Goal: Download file/media

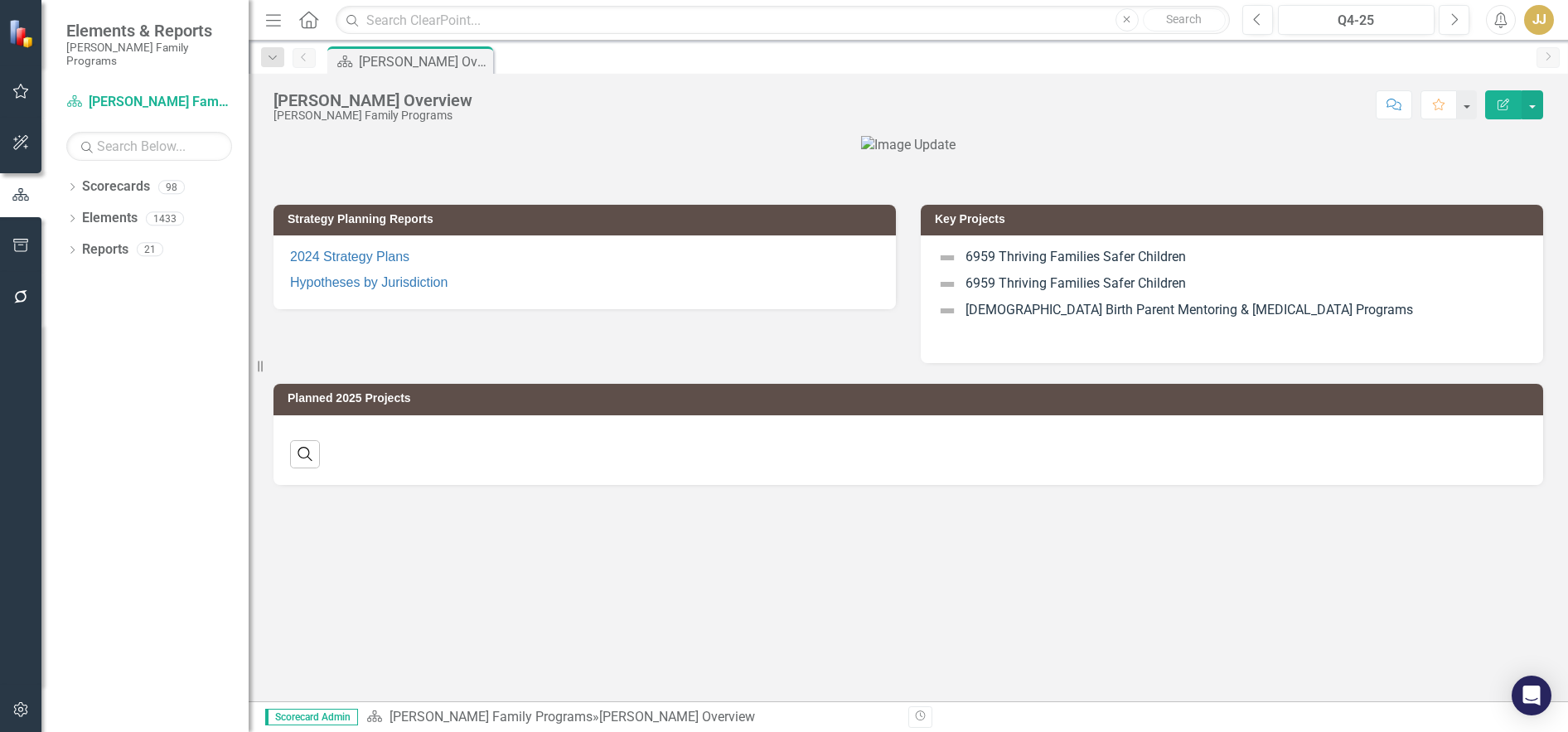
click at [71, 184] on icon "Dropdown" at bounding box center [72, 188] width 12 height 9
click at [84, 213] on icon "Dropdown" at bounding box center [81, 218] width 12 height 10
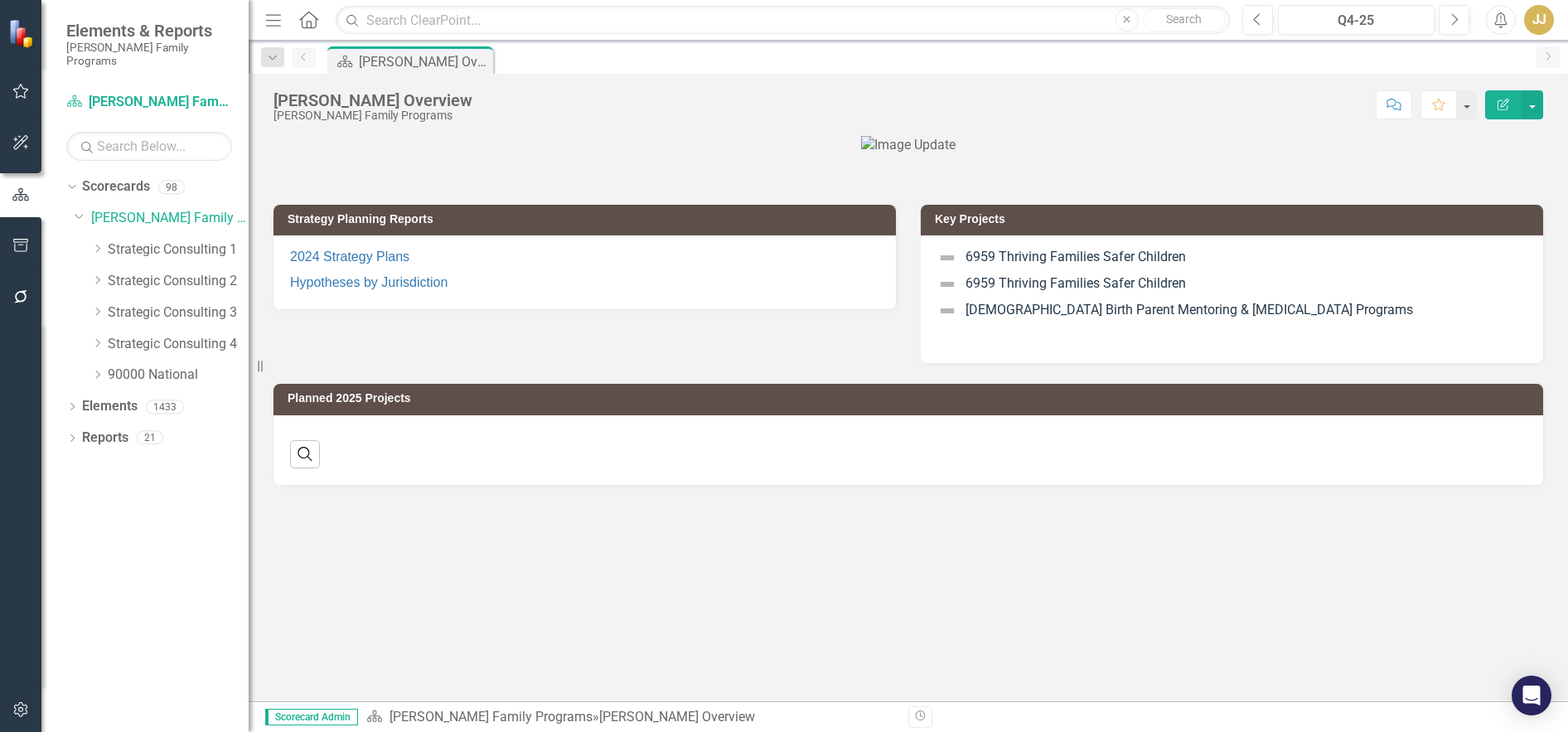
click at [101, 243] on div "Dropdown" at bounding box center [97, 249] width 12 height 14
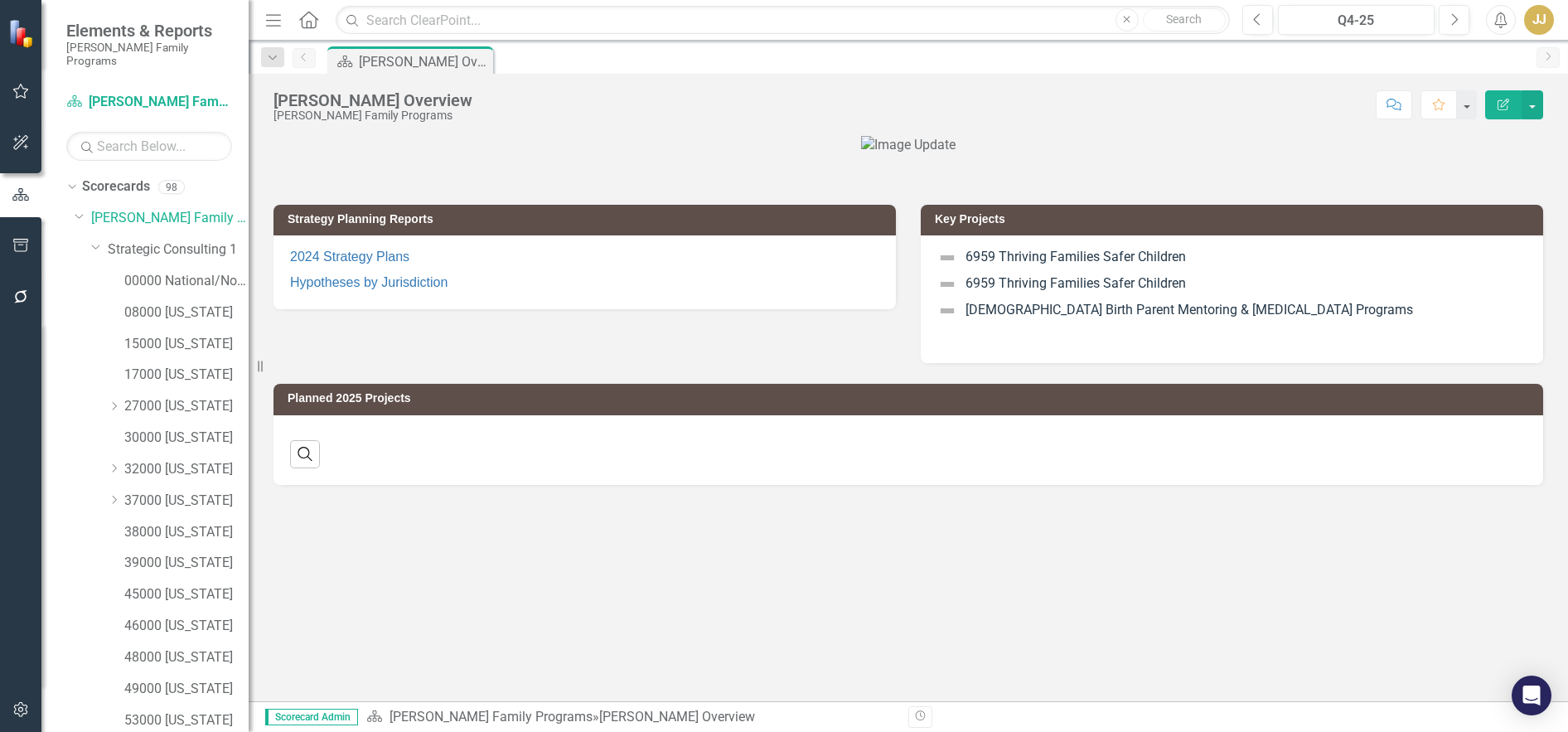
click at [110, 463] on icon "Dropdown" at bounding box center [113, 468] width 12 height 10
click at [188, 491] on link "32003 [PERSON_NAME]" at bounding box center [195, 501] width 107 height 19
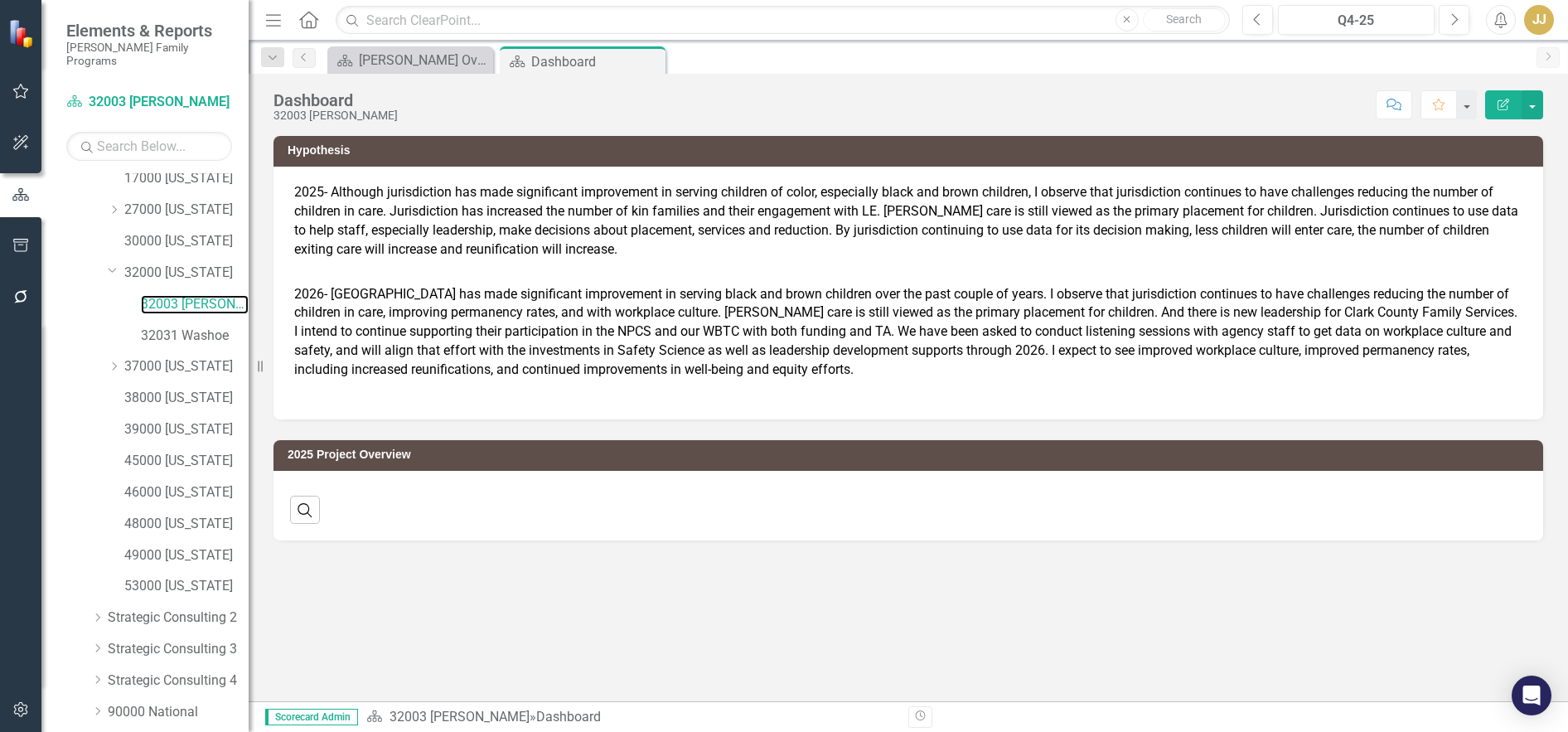
scroll to position [244, 0]
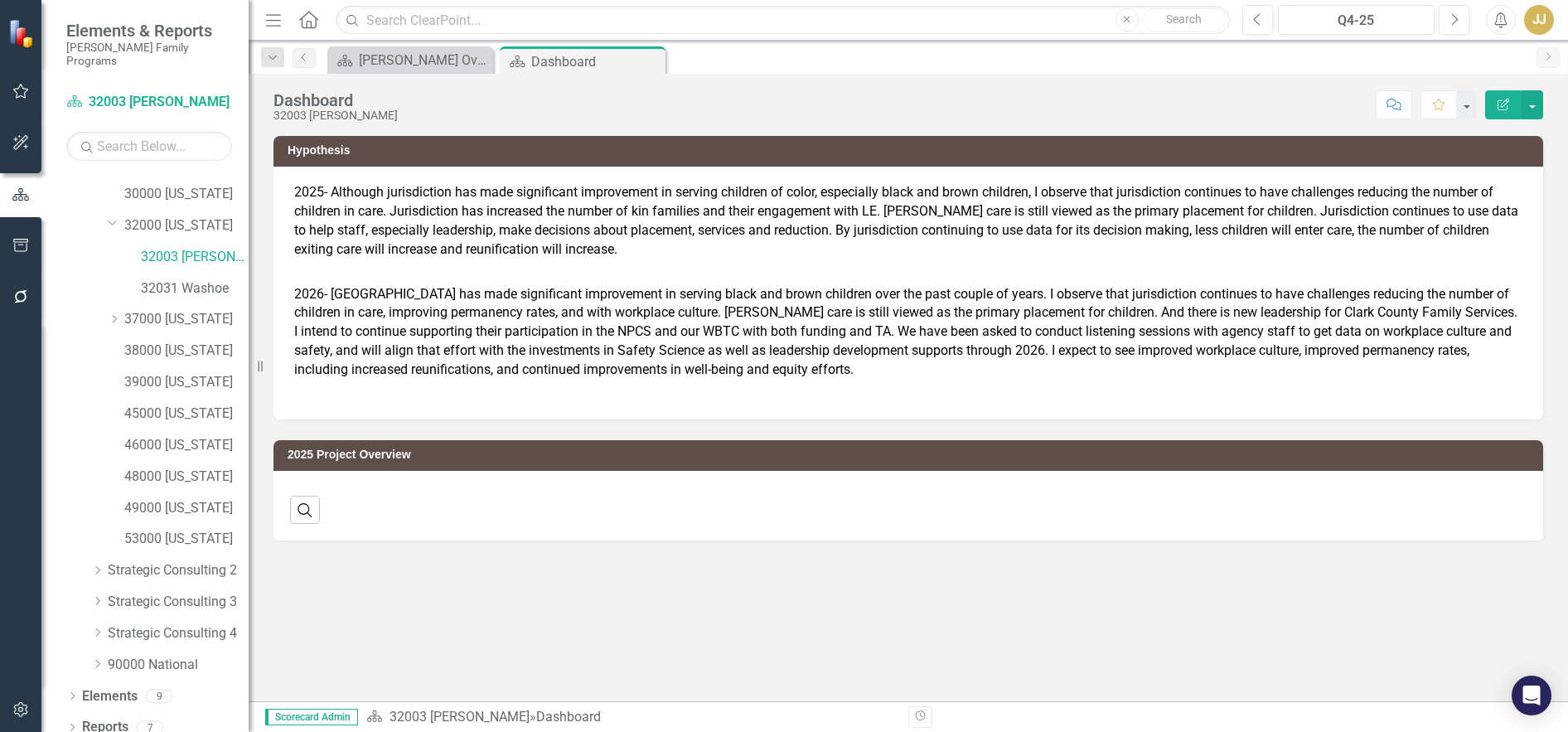
click at [69, 724] on icon "Dropdown" at bounding box center [72, 728] width 12 height 9
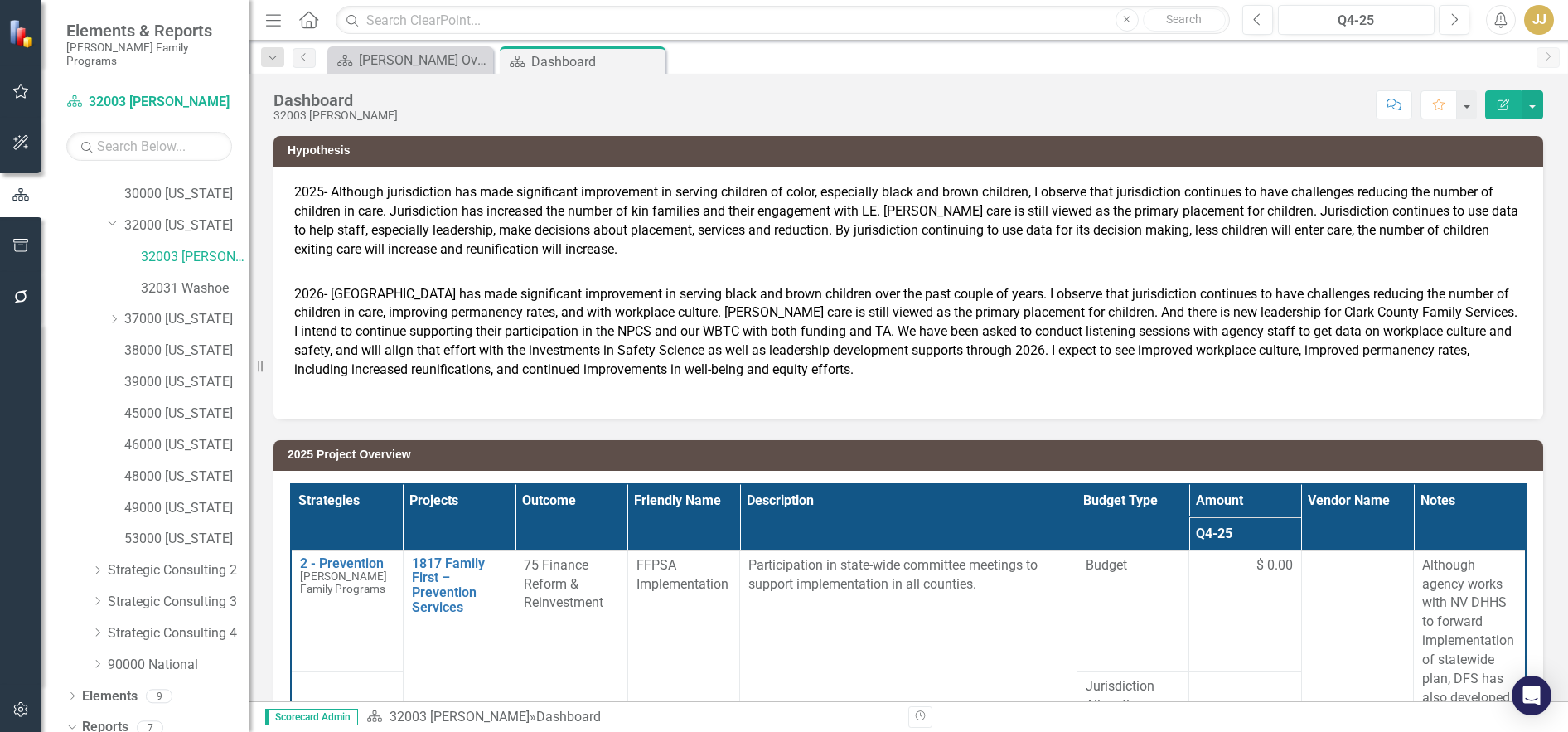
scroll to position [450, 0]
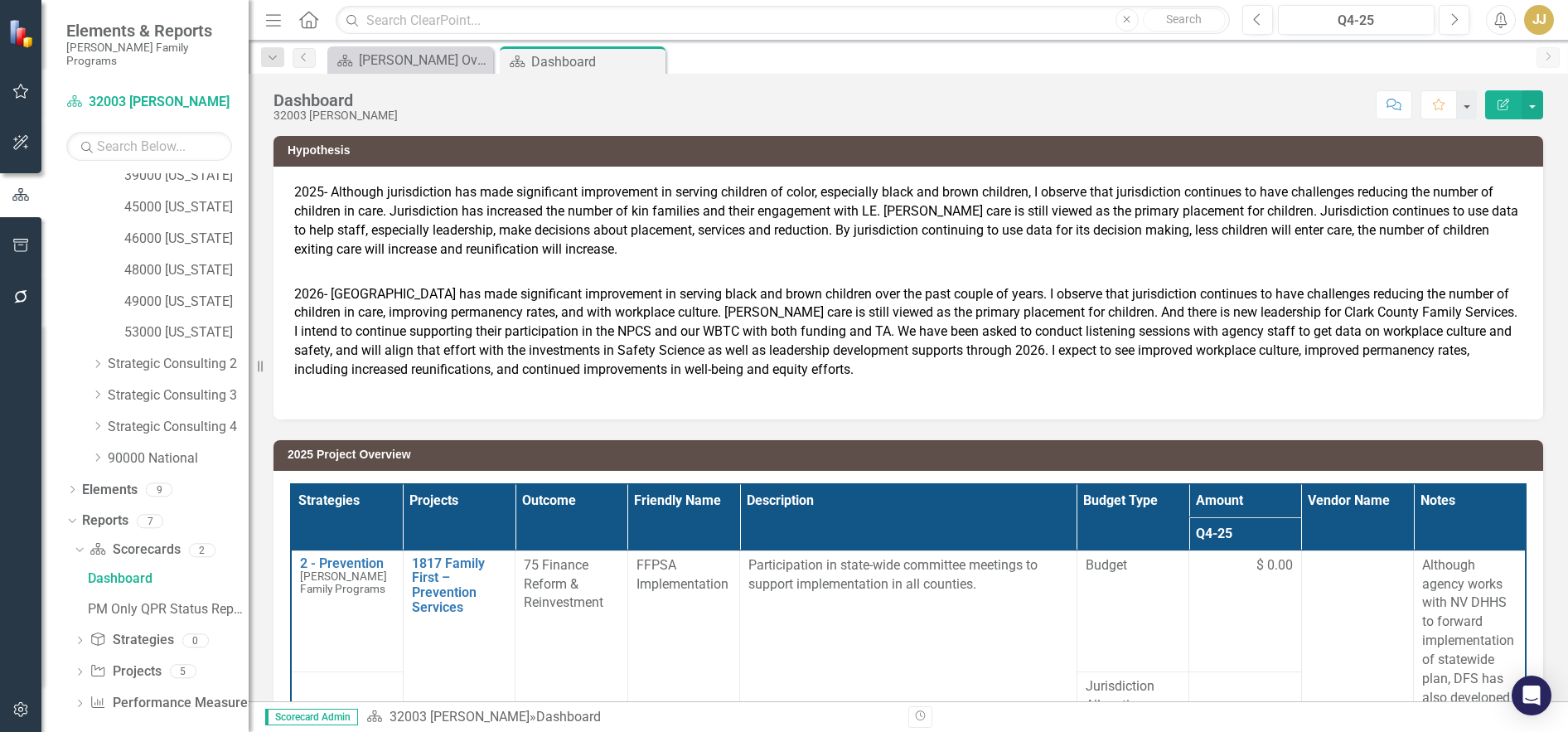
click at [77, 669] on icon "Dropdown" at bounding box center [80, 673] width 12 height 9
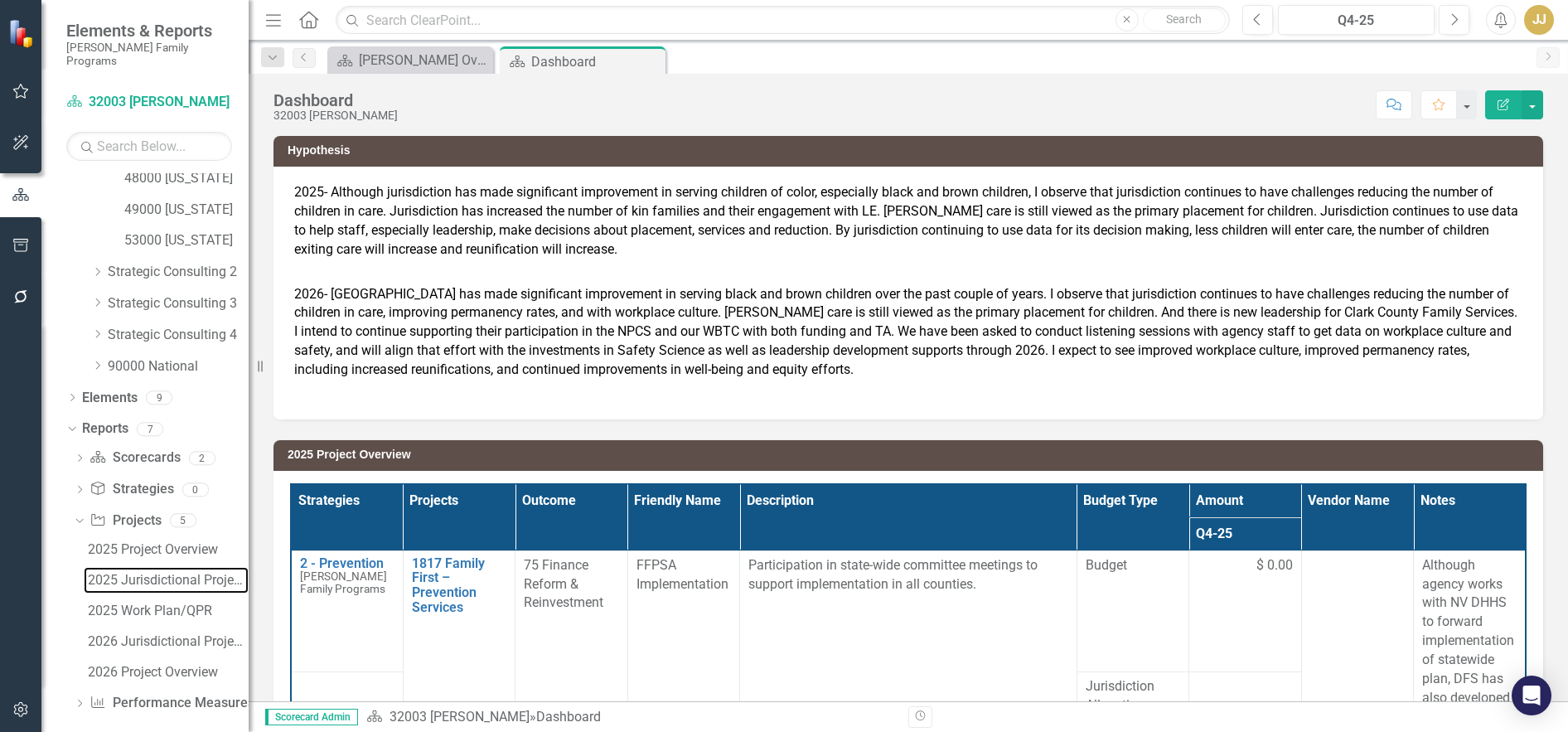
click at [202, 573] on div "2025 Jurisdictional Projects Assessment" at bounding box center [169, 580] width 161 height 15
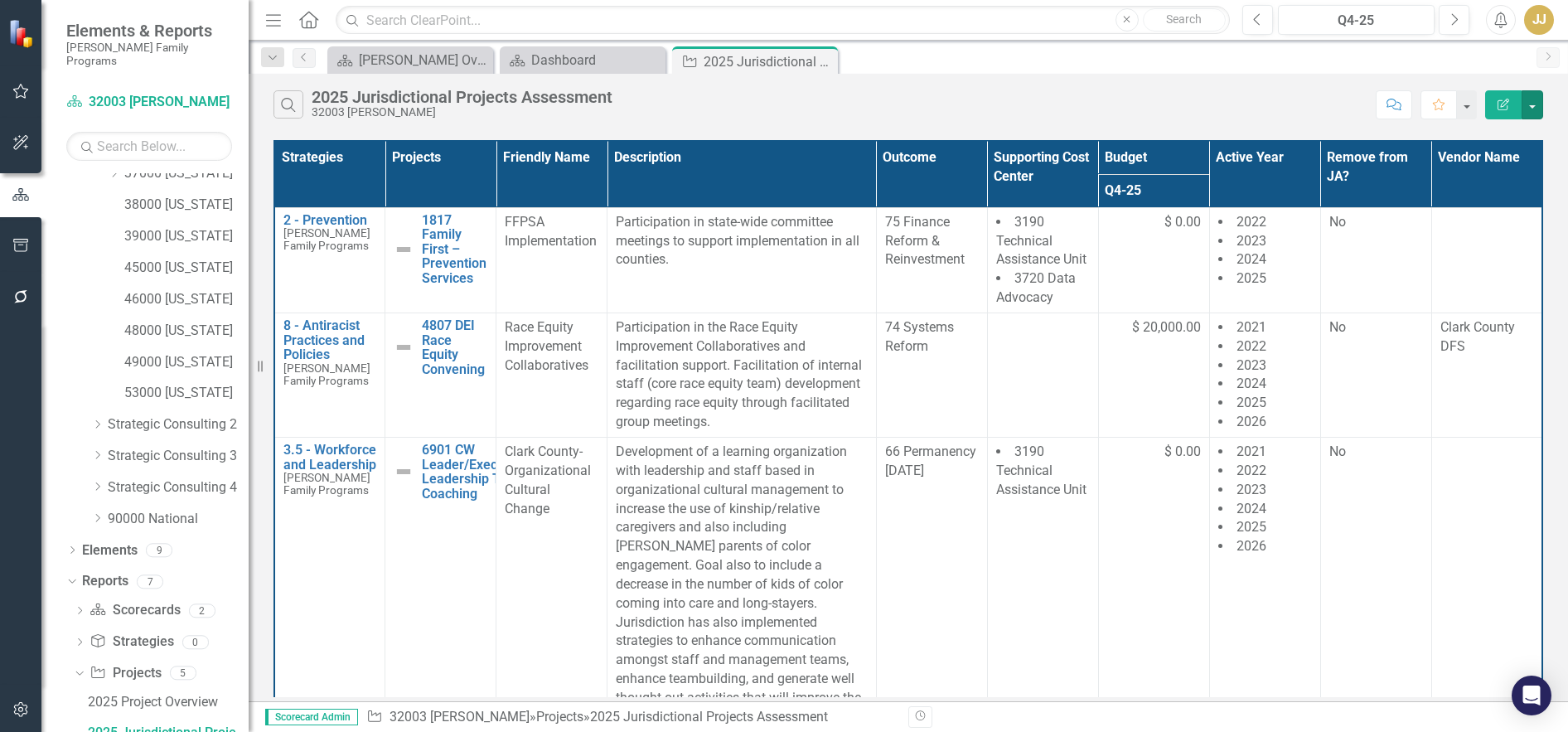
click at [1532, 103] on button "button" at bounding box center [1532, 105] width 21 height 29
click at [1506, 196] on link "Excel Export to Excel" at bounding box center [1477, 200] width 131 height 31
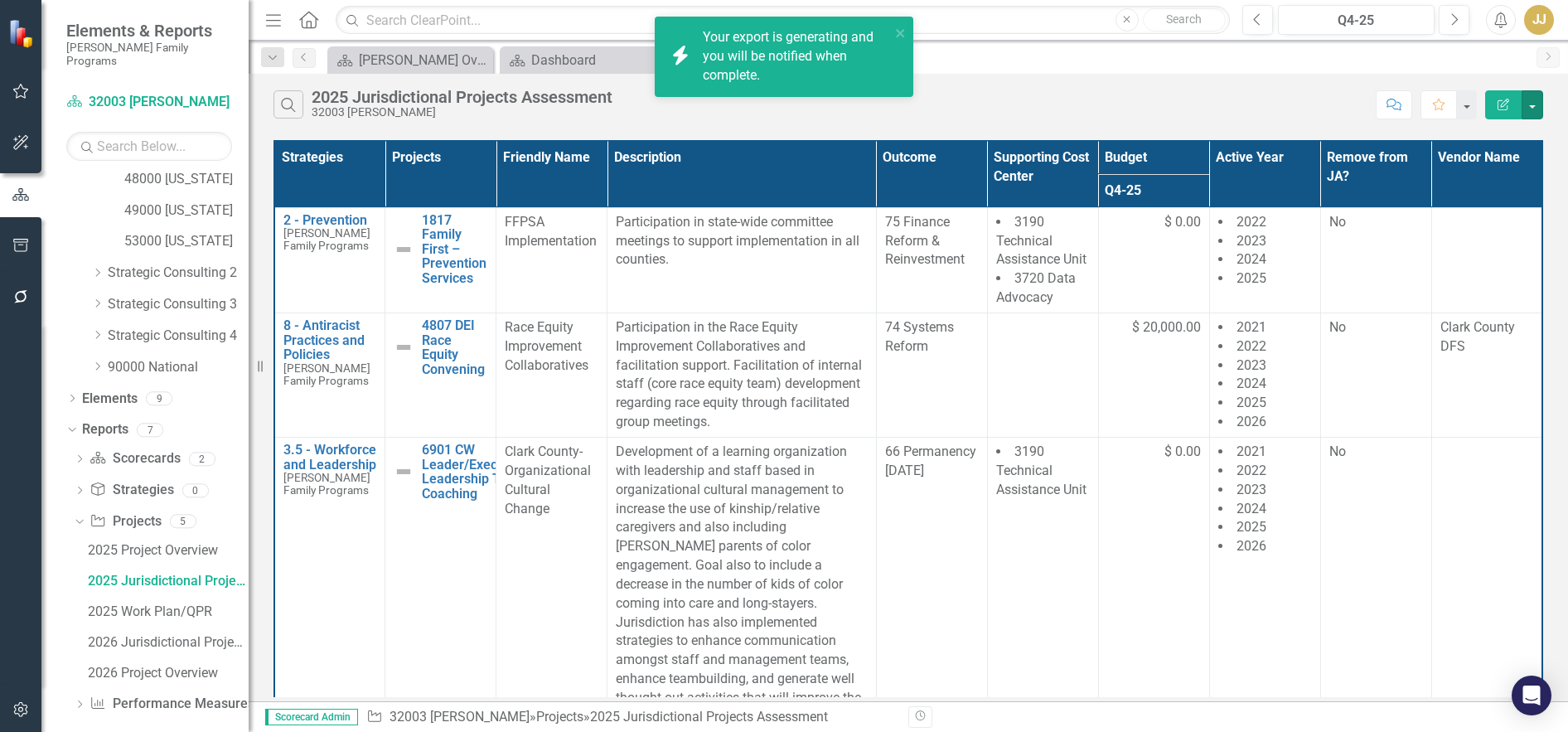
scroll to position [542, 0]
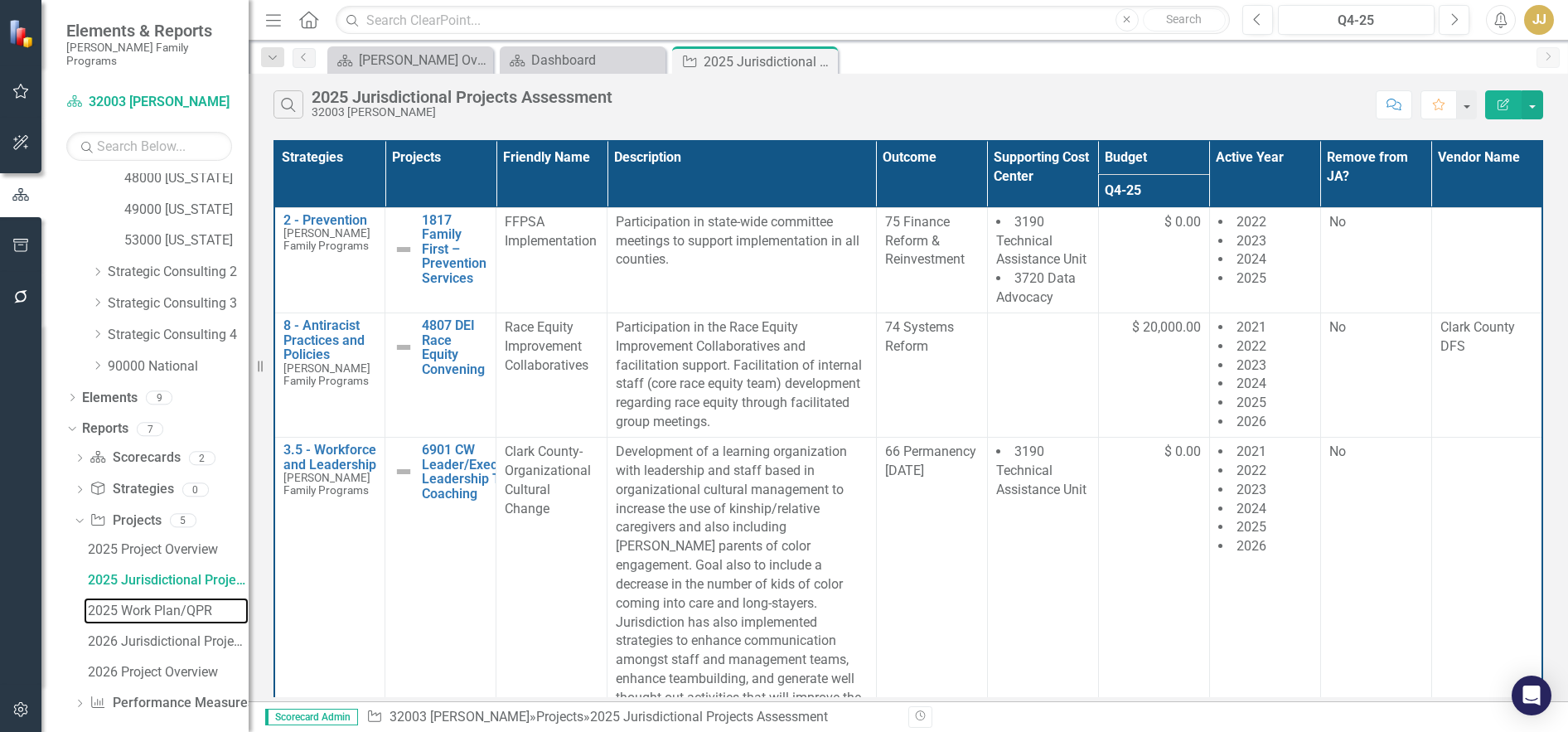
click at [186, 603] on div "2025 Work Plan/QPR" at bounding box center [169, 611] width 161 height 15
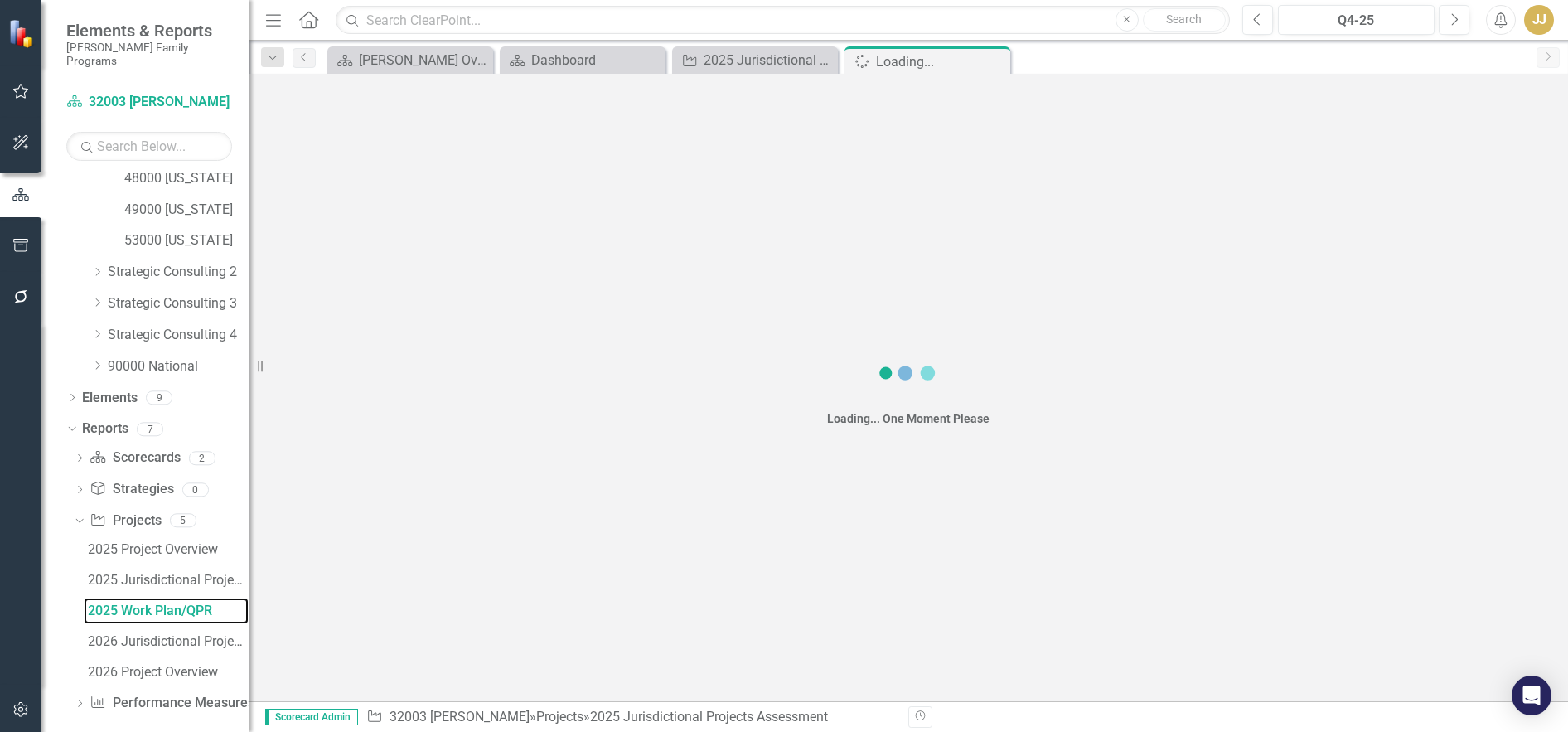
scroll to position [420, 0]
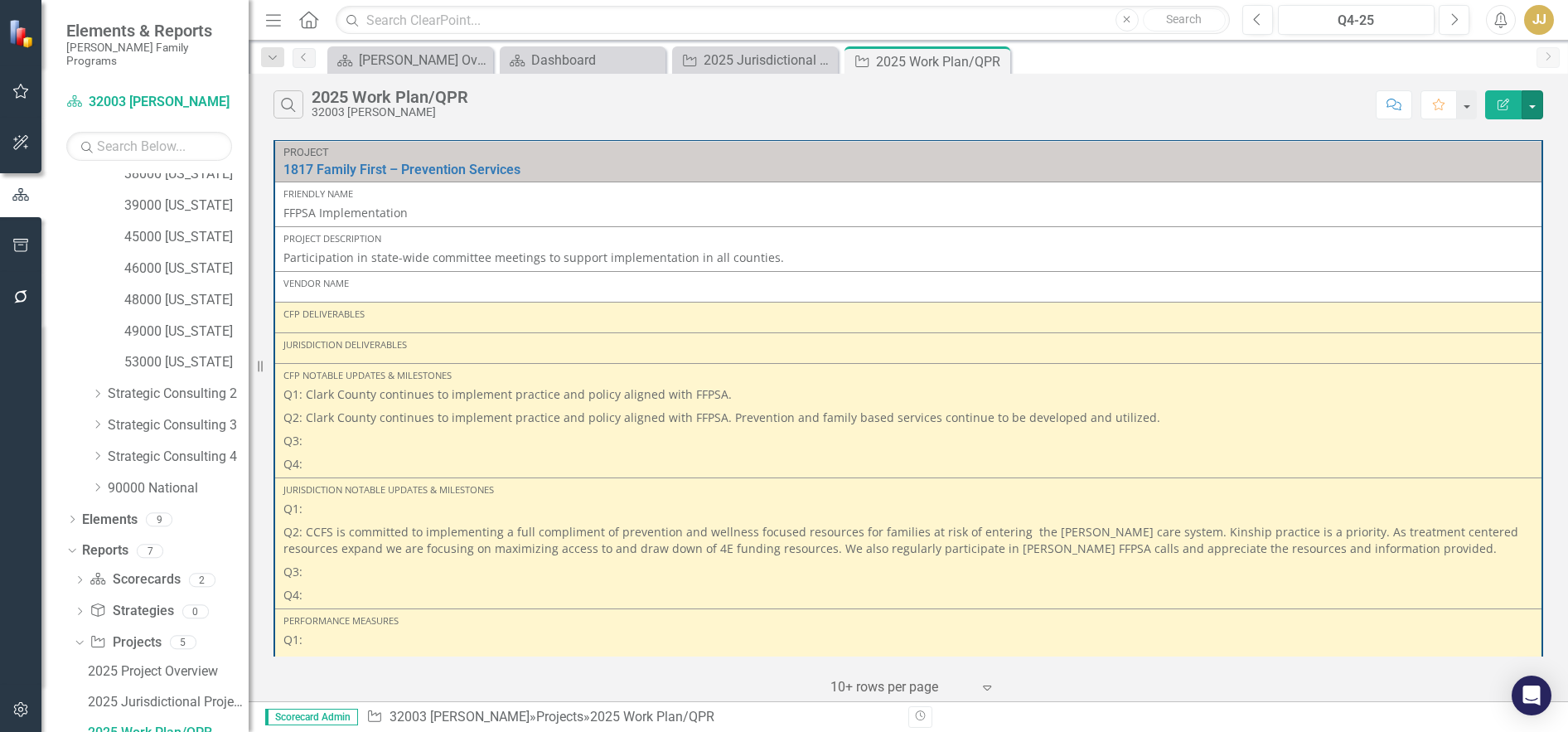
click at [1532, 100] on button "button" at bounding box center [1532, 105] width 21 height 29
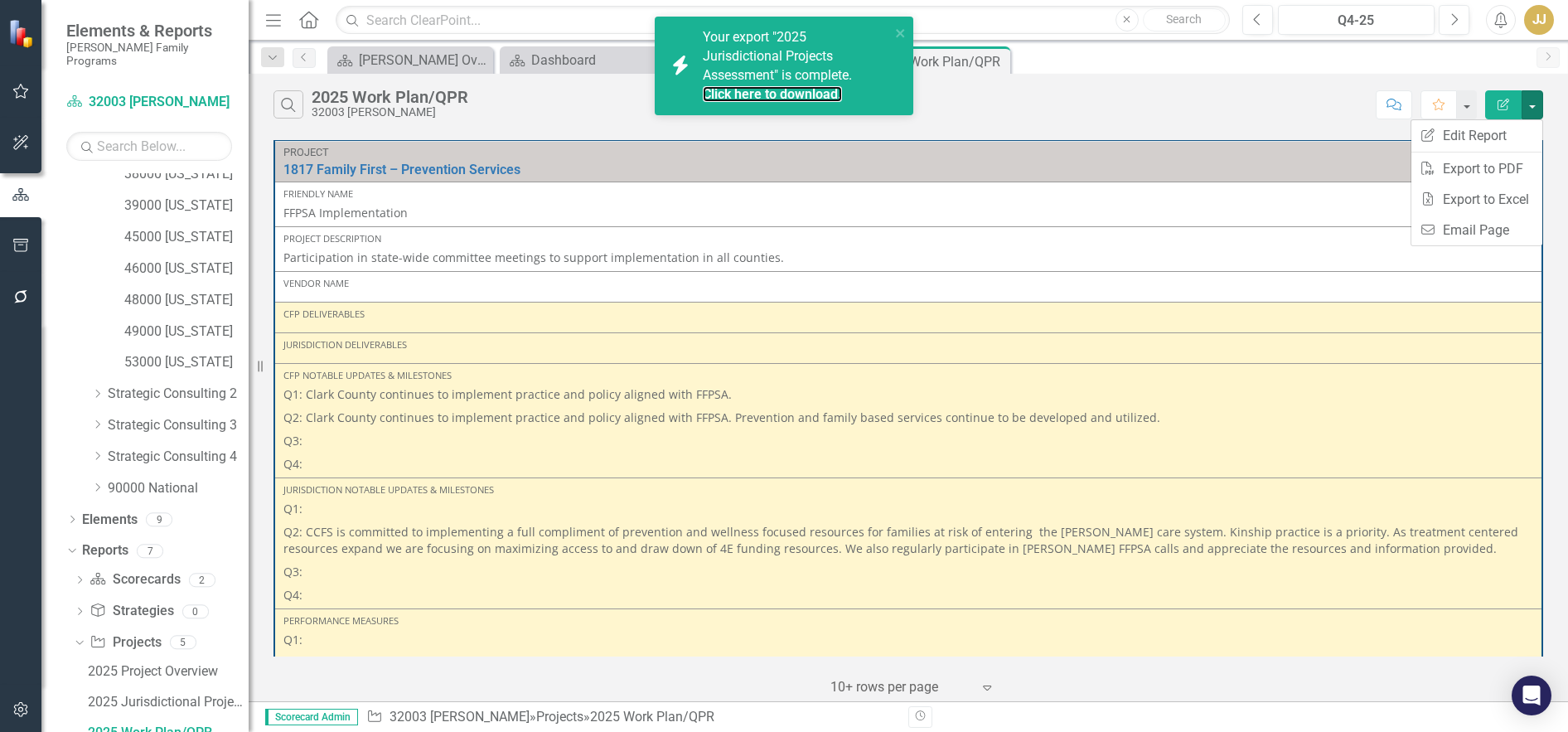
click at [791, 93] on link "Click here to download." at bounding box center [772, 94] width 139 height 15
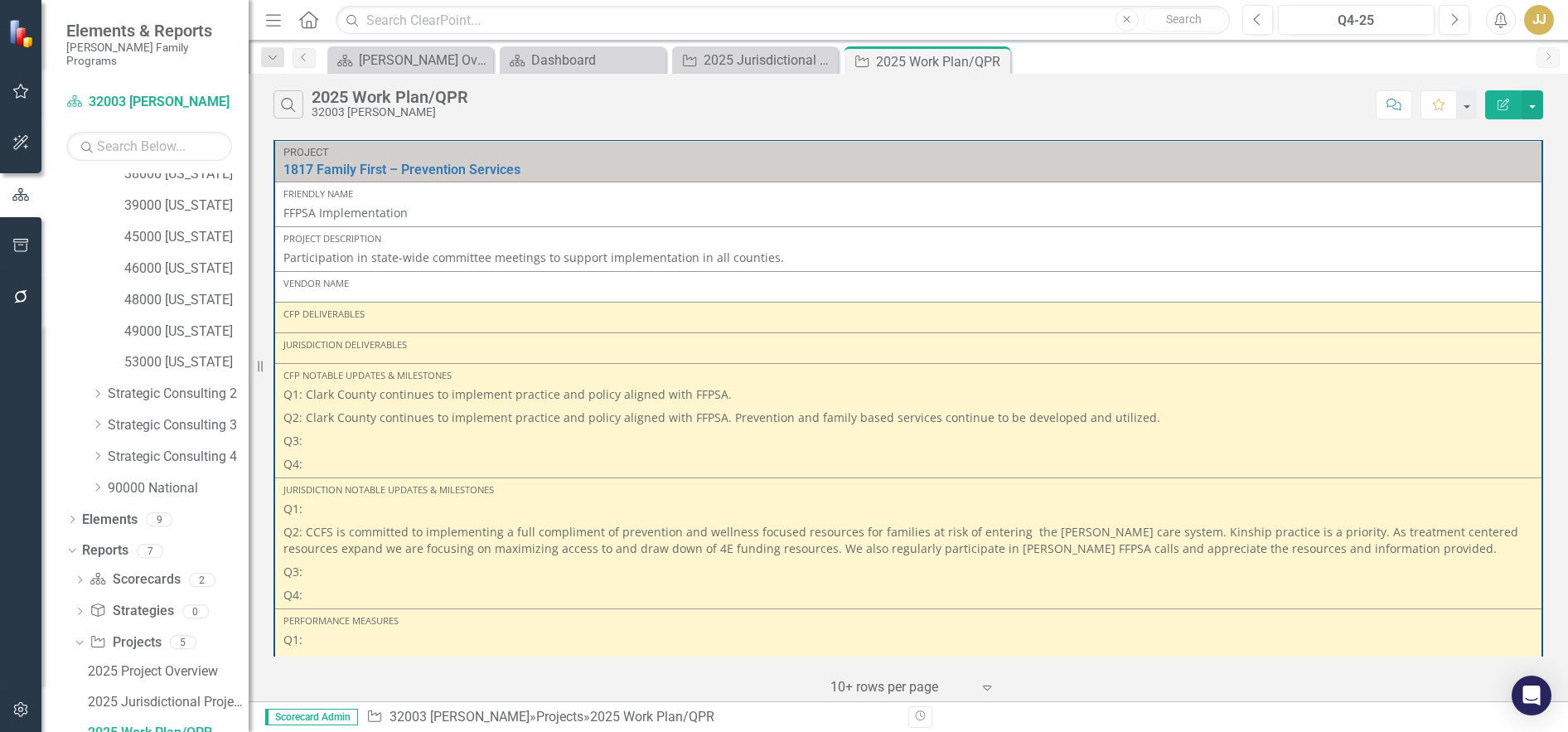
click at [1086, 664] on div "‹ Previous 1 (current) › Next 10+ rows per page Expand" at bounding box center [908, 680] width 1270 height 40
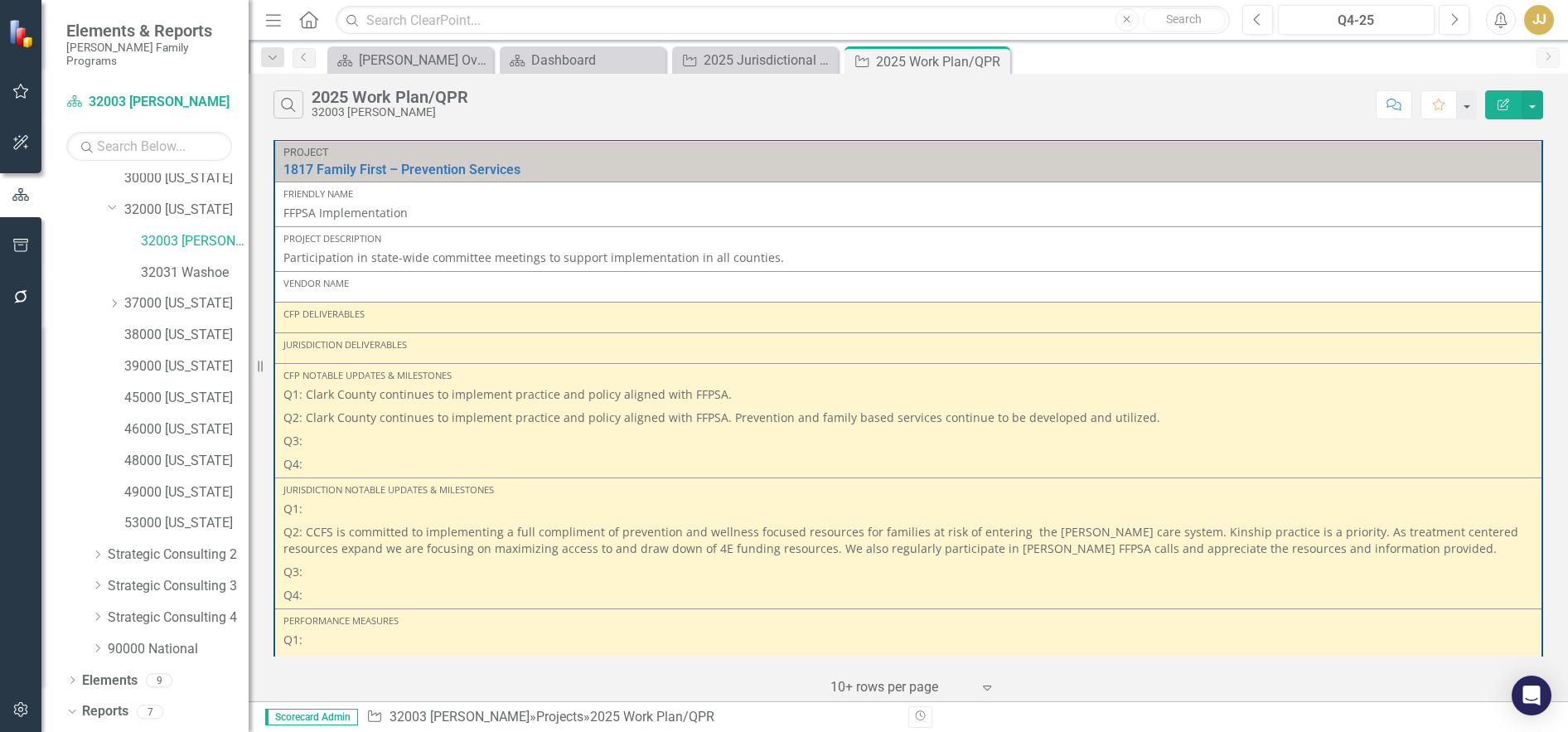
scroll to position [172, 0]
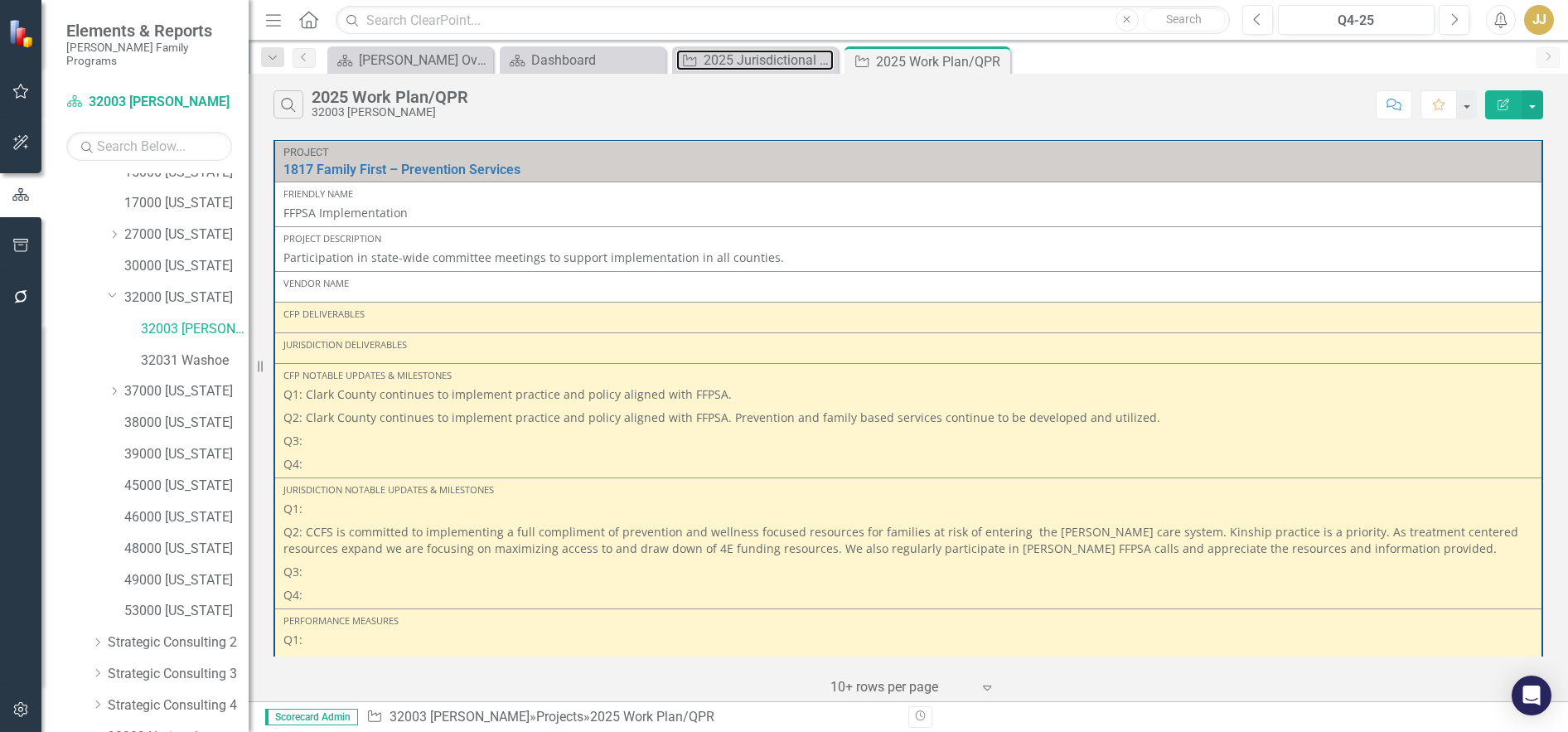
click at [734, 58] on div "2025 Jurisdictional Projects Assessment" at bounding box center [769, 60] width 131 height 21
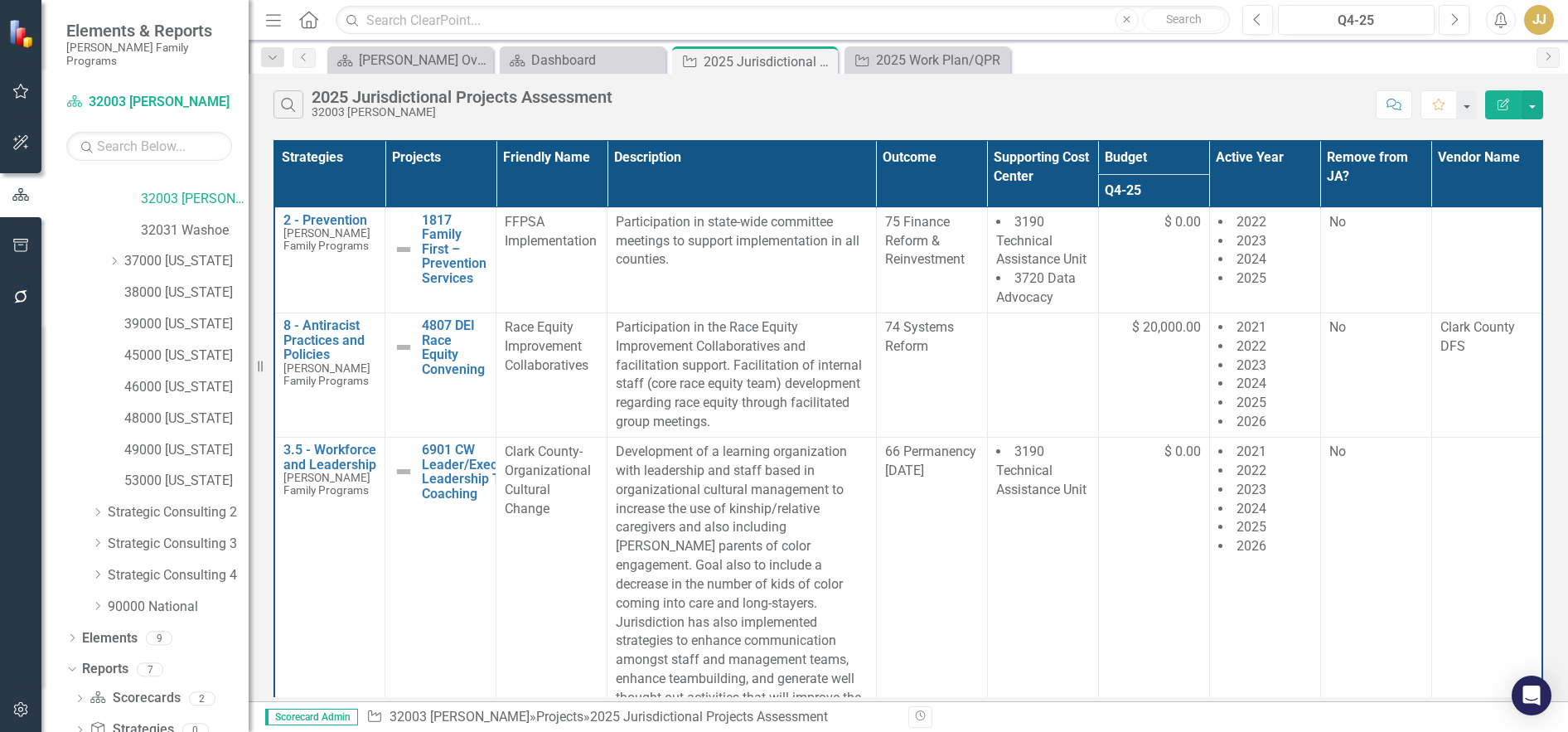
scroll to position [390, 0]
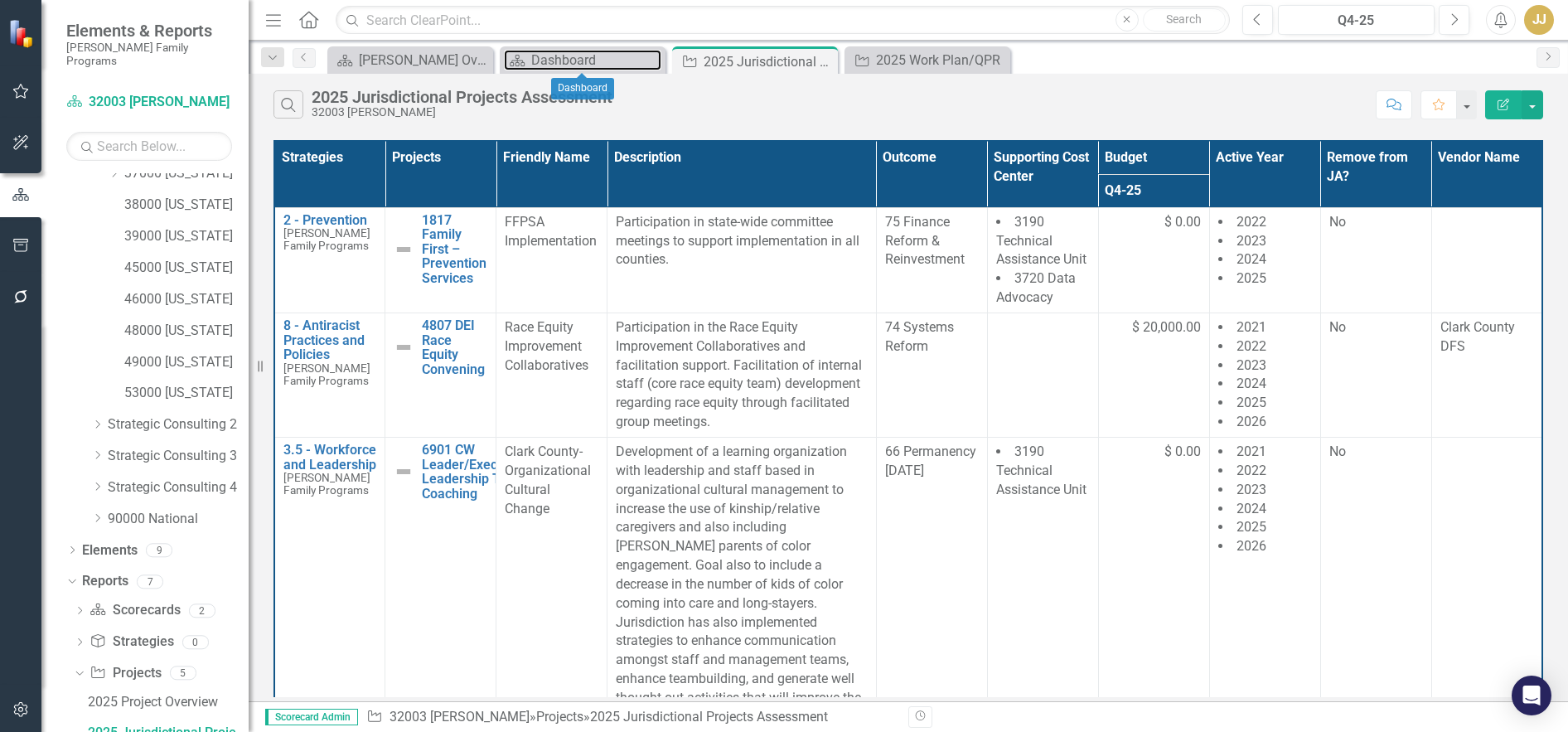
click at [615, 50] on div "Dashboard" at bounding box center [597, 60] width 131 height 21
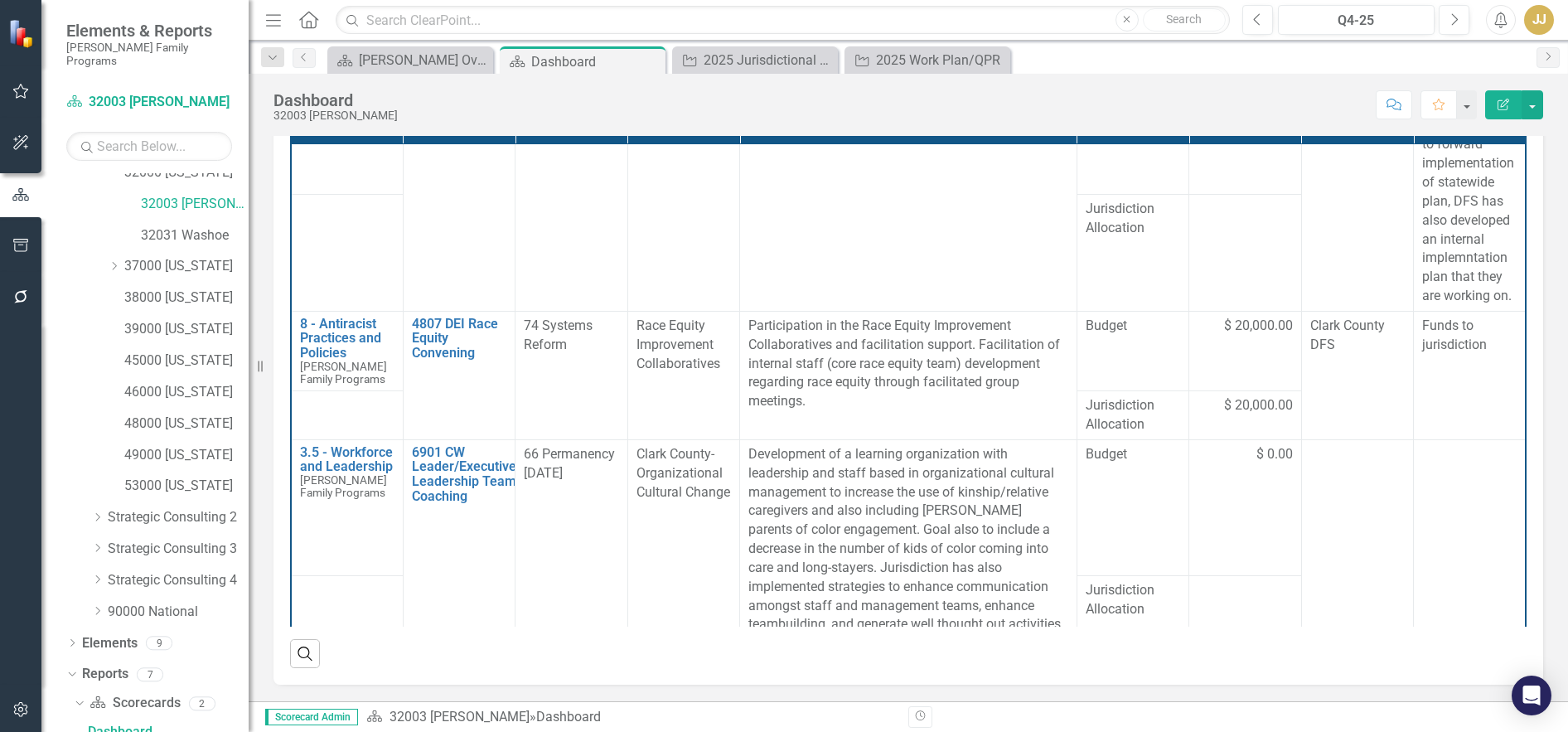
scroll to position [52, 0]
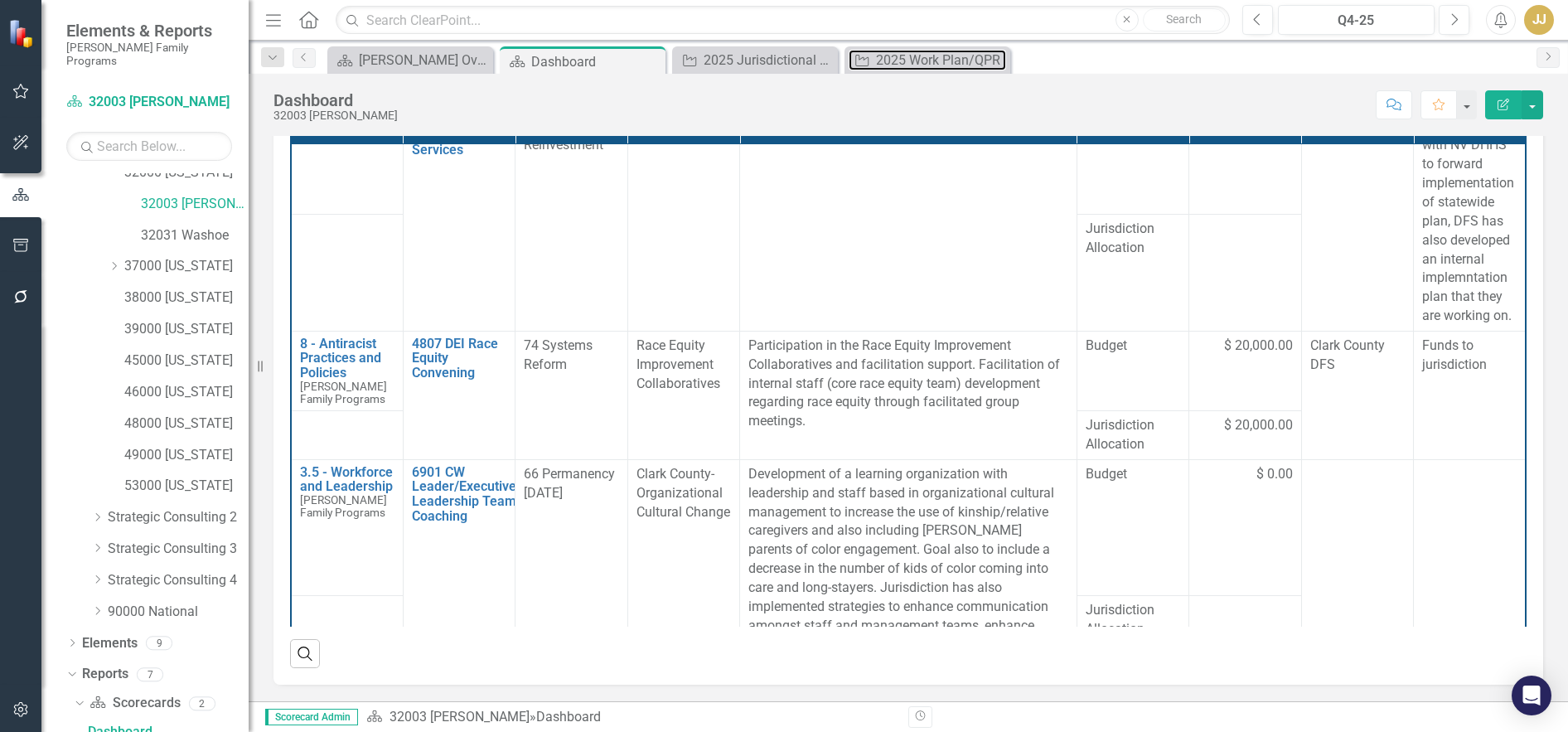
click at [912, 59] on div "2025 Work Plan/QPR" at bounding box center [941, 60] width 131 height 21
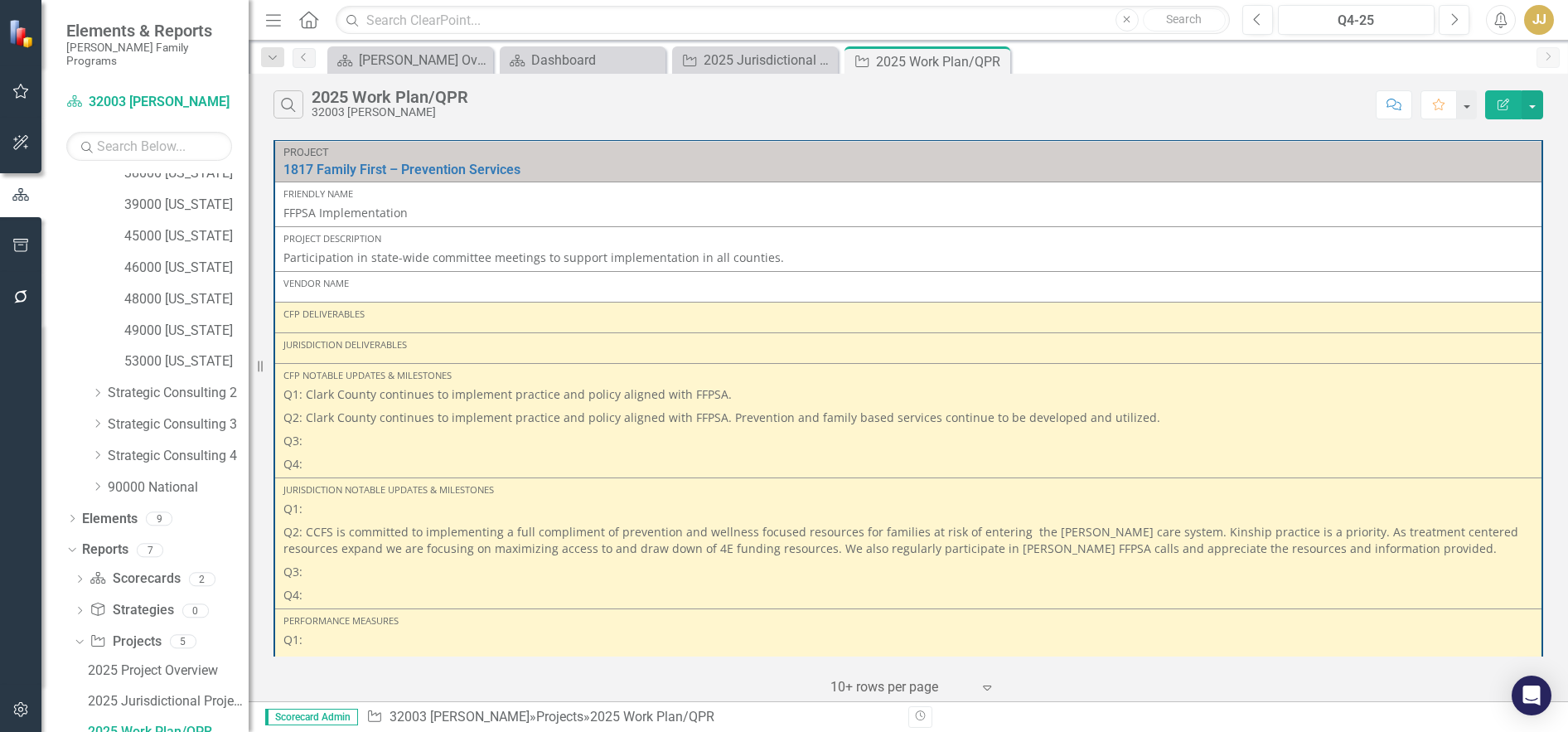
scroll to position [420, 0]
click at [1531, 108] on button "button" at bounding box center [1532, 105] width 21 height 29
click at [1490, 188] on link "Excel Export to Excel" at bounding box center [1477, 200] width 131 height 31
click at [0, 0] on icon "Close" at bounding box center [0, 0] width 0 height 0
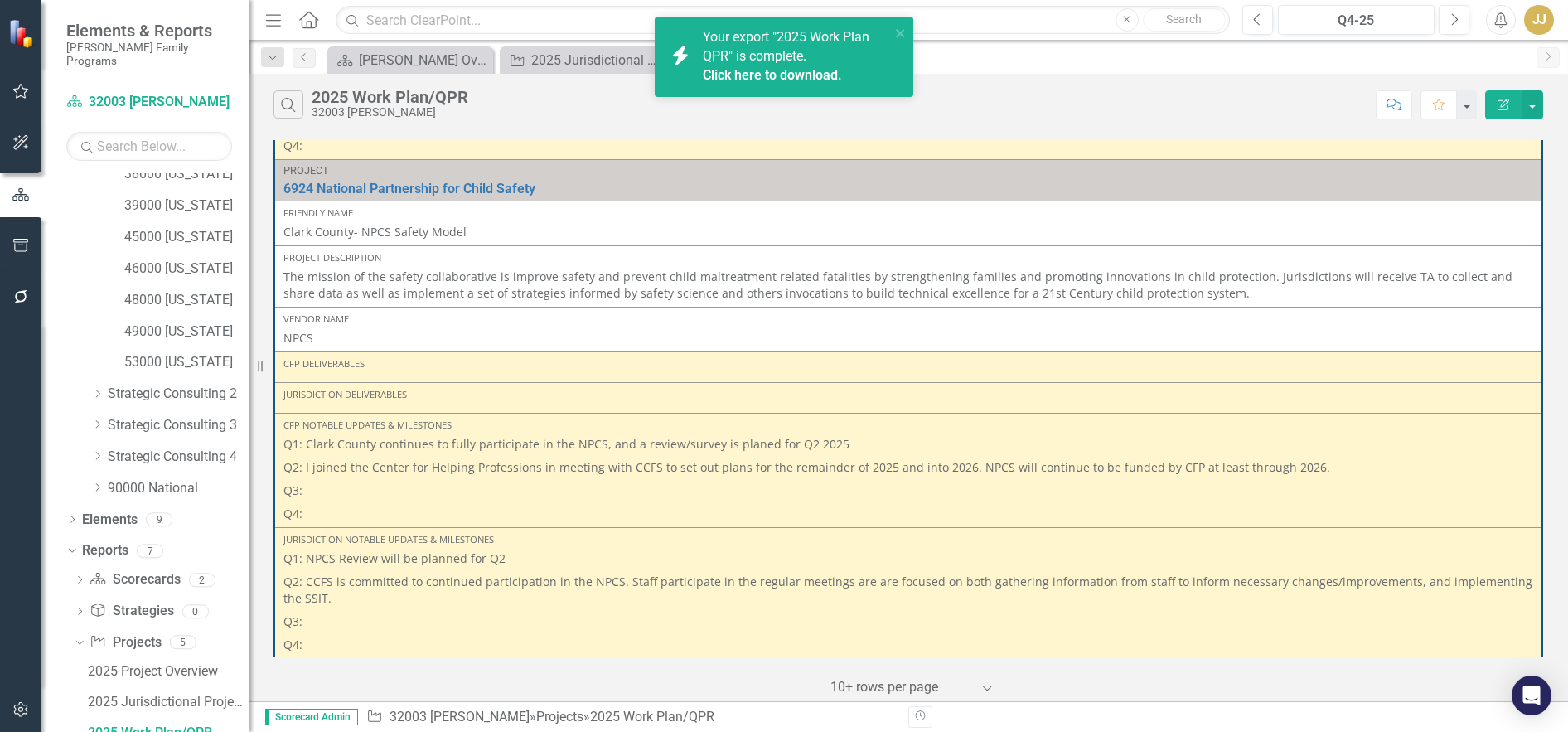
scroll to position [1942, 0]
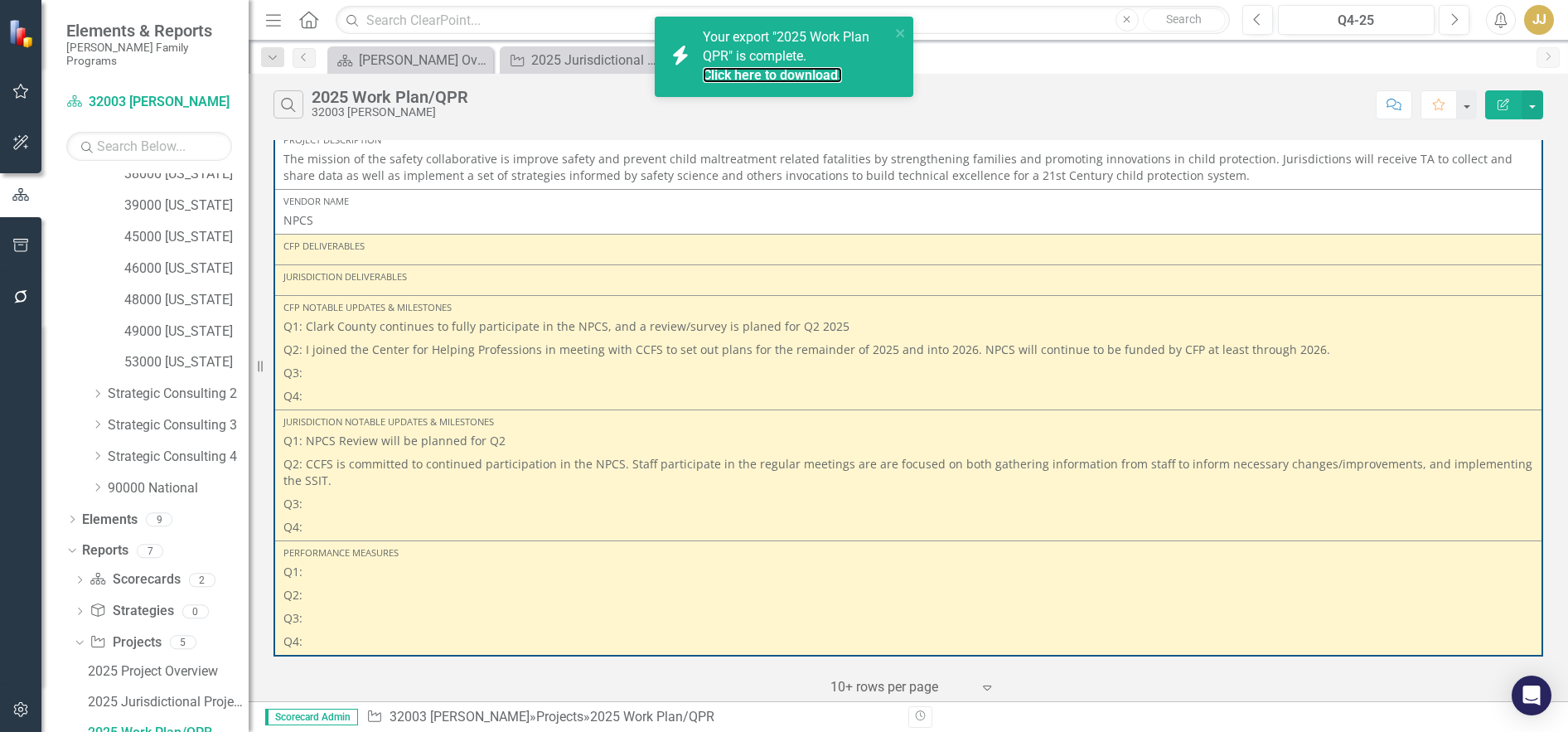
click at [806, 81] on link "Click here to download." at bounding box center [772, 75] width 139 height 15
